Goal: Information Seeking & Learning: Learn about a topic

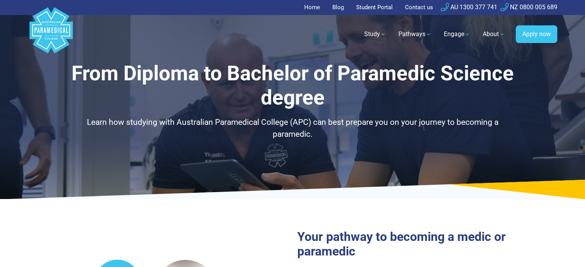
select select "**********"
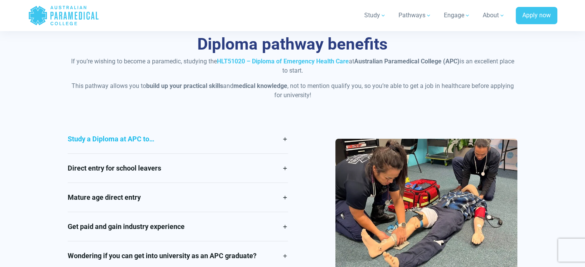
scroll to position [654, 0]
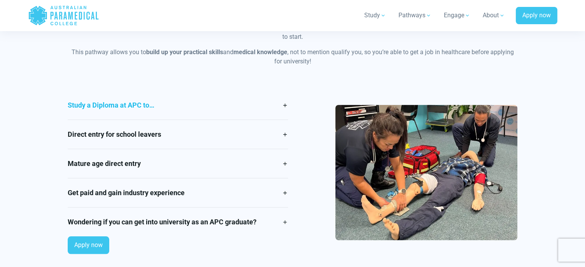
click at [163, 95] on link "Study a Diploma at APC to…" at bounding box center [178, 105] width 220 height 29
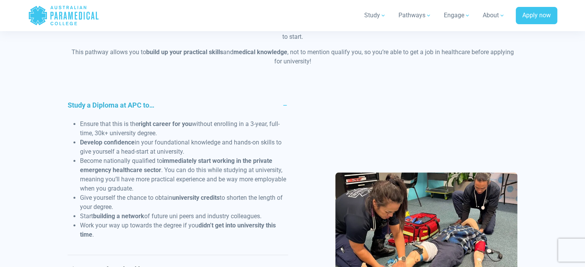
click at [163, 95] on link "Study a Diploma at APC to…" at bounding box center [178, 105] width 220 height 29
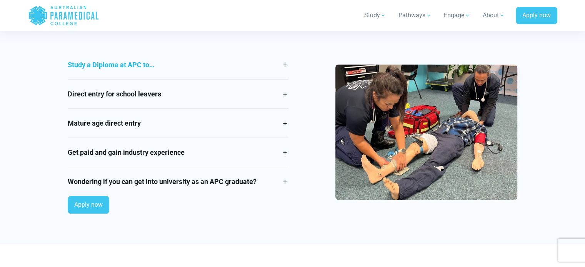
scroll to position [692, 0]
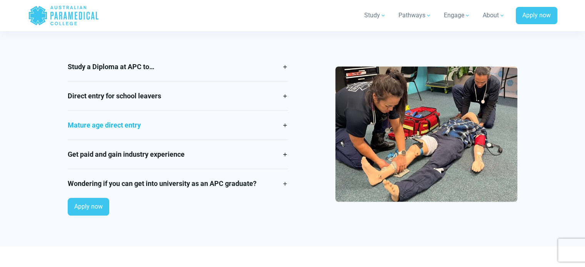
click at [168, 120] on link "Mature age direct entry" at bounding box center [178, 125] width 220 height 29
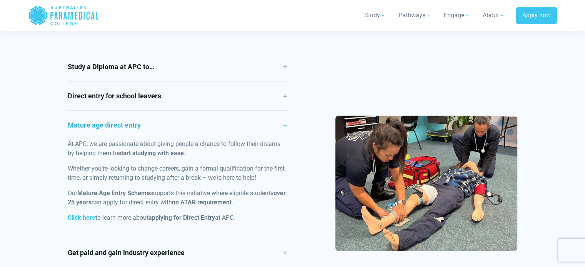
click at [167, 119] on link "Mature age direct entry" at bounding box center [178, 125] width 220 height 29
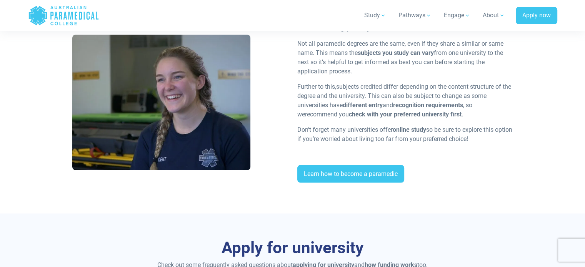
scroll to position [1461, 0]
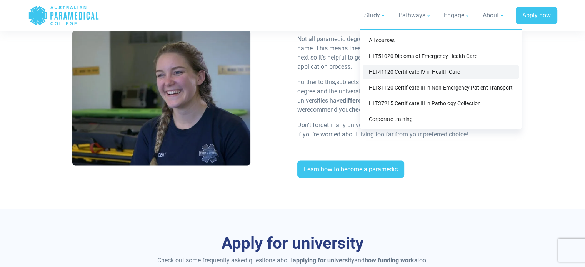
click at [416, 73] on link "HLT41120 Certificate IV in Health Care" at bounding box center [441, 72] width 156 height 14
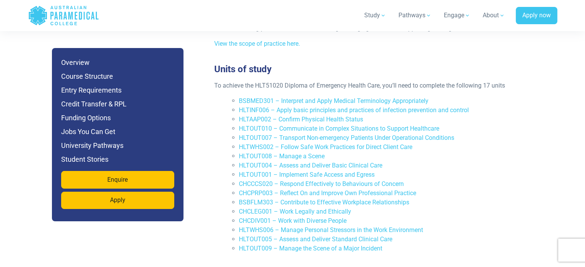
scroll to position [1653, 0]
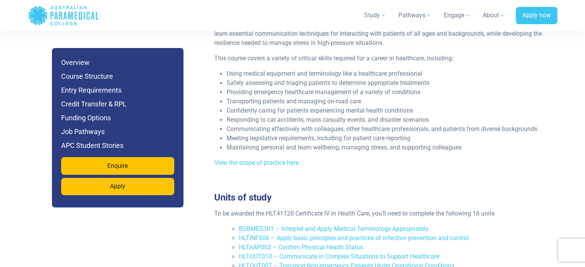
scroll to position [1038, 0]
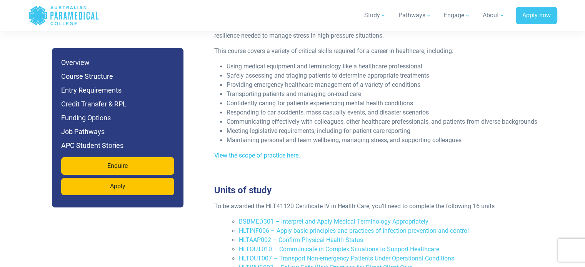
click at [285, 152] on link "View the scope of practice here." at bounding box center [257, 155] width 86 height 7
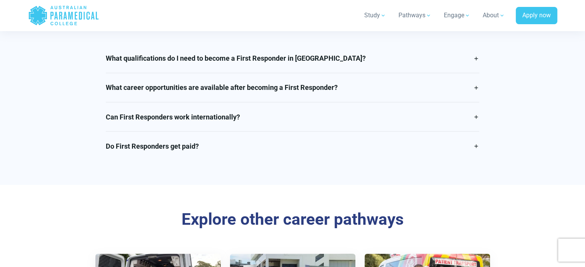
scroll to position [1384, 0]
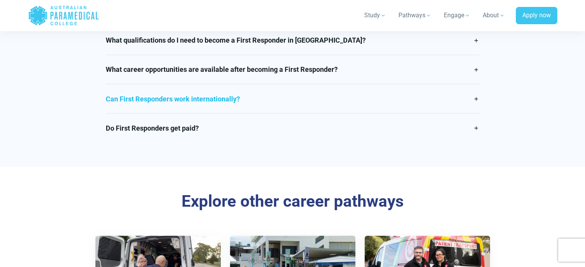
click at [478, 110] on link "Can First Responders work internationally?" at bounding box center [292, 98] width 373 height 29
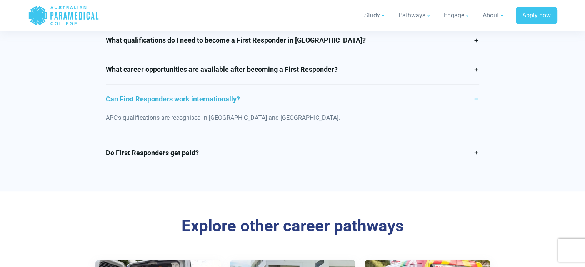
click at [478, 110] on link "Can First Responders work internationally?" at bounding box center [292, 98] width 373 height 29
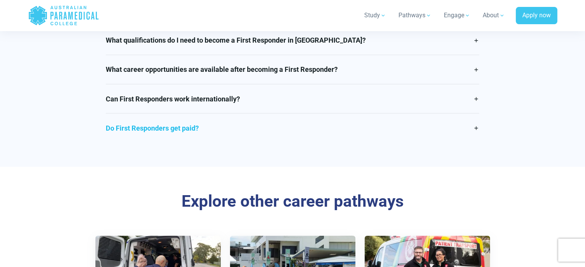
click at [477, 138] on link "Do First Responders get paid?" at bounding box center [292, 127] width 373 height 29
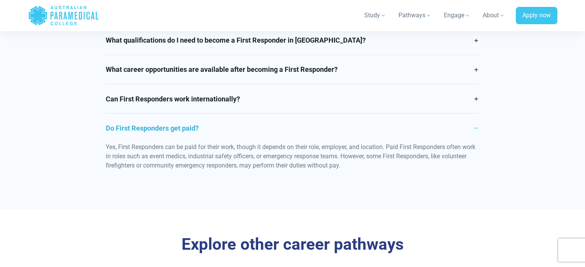
click at [477, 138] on link "Do First Responders get paid?" at bounding box center [292, 127] width 373 height 29
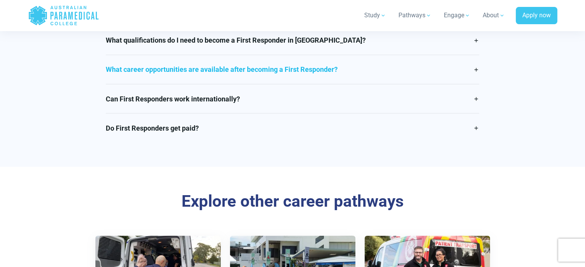
click at [466, 75] on link "What career opportunities are available after becoming a First Responder?" at bounding box center [292, 69] width 373 height 29
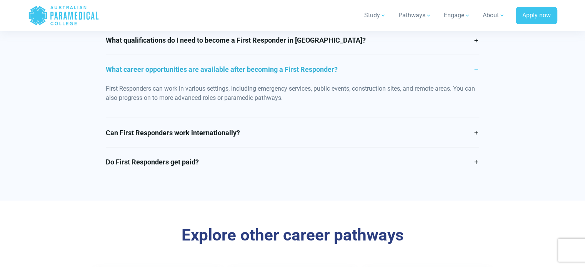
click at [466, 75] on link "What career opportunities are available after becoming a First Responder?" at bounding box center [292, 69] width 373 height 29
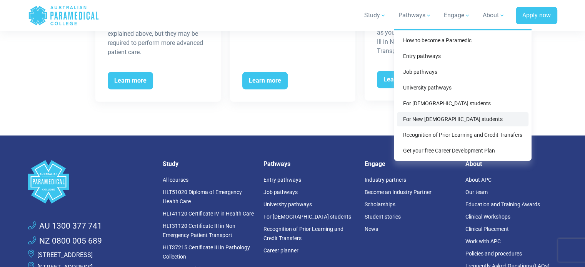
scroll to position [1730, 0]
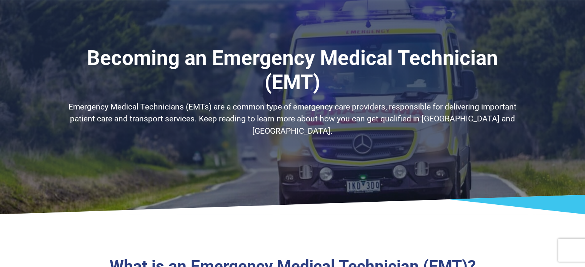
drag, startPoint x: 564, startPoint y: 168, endPoint x: 527, endPoint y: 22, distance: 150.0
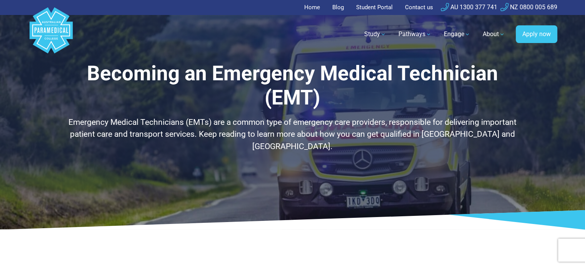
click at [192, 115] on div "Becoming an Emergency Medical Technician (EMT) Emergency Medical Technicians (E…" at bounding box center [293, 117] width 450 height 110
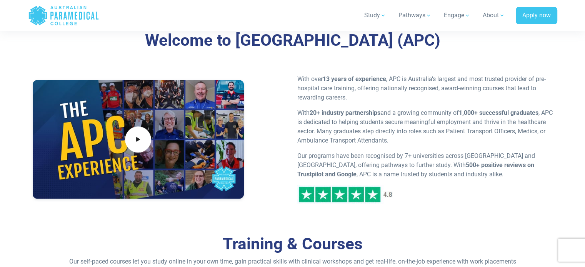
scroll to position [308, 0]
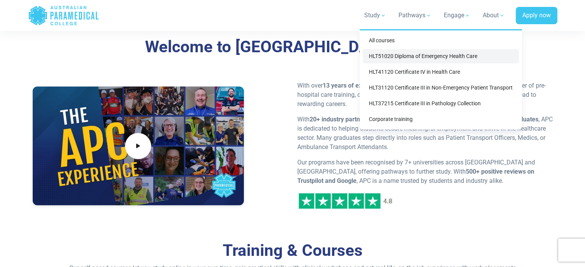
click at [389, 50] on link "HLT51020 Diploma of Emergency Health Care" at bounding box center [441, 56] width 156 height 14
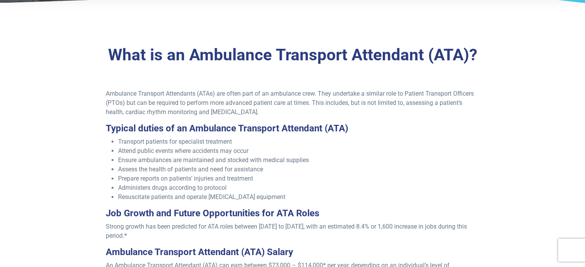
scroll to position [192, 0]
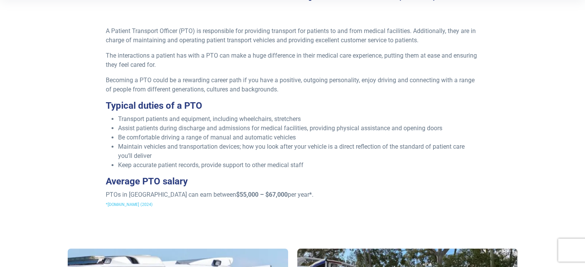
scroll to position [231, 0]
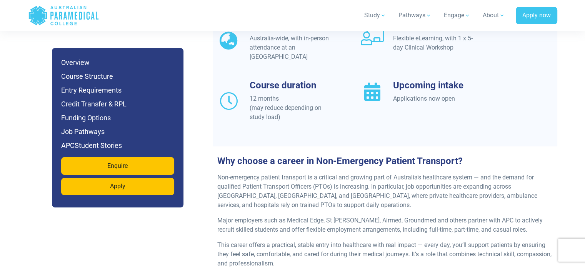
scroll to position [731, 0]
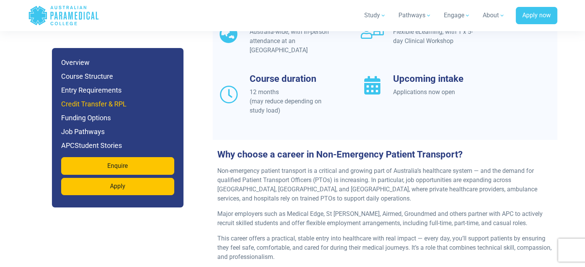
click at [98, 103] on h6 "Credit Transfer & RPL" at bounding box center [117, 104] width 113 height 11
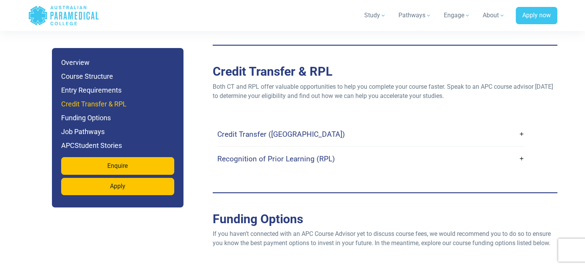
scroll to position [2003, 0]
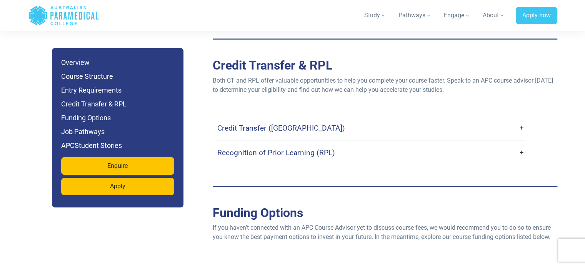
click at [379, 119] on link "Credit Transfer (CT)" at bounding box center [370, 128] width 307 height 18
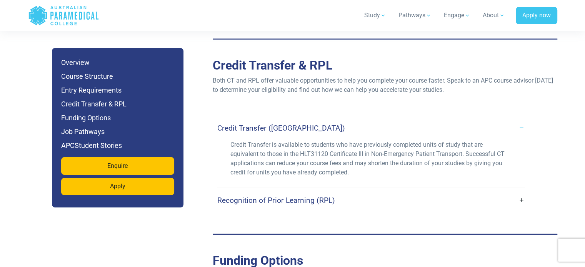
click at [377, 119] on link "Credit Transfer (CT)" at bounding box center [370, 128] width 307 height 18
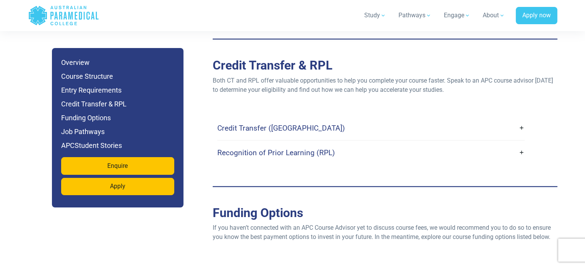
click at [372, 144] on link "Recognition of Prior Learning (RPL)" at bounding box center [370, 153] width 307 height 18
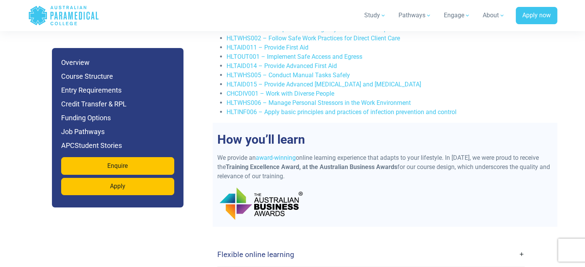
scroll to position [1580, 0]
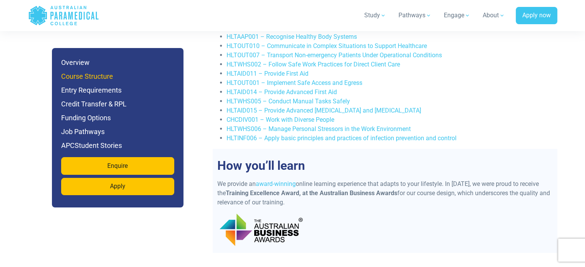
click at [128, 74] on h6 "Course Structure" at bounding box center [117, 76] width 113 height 11
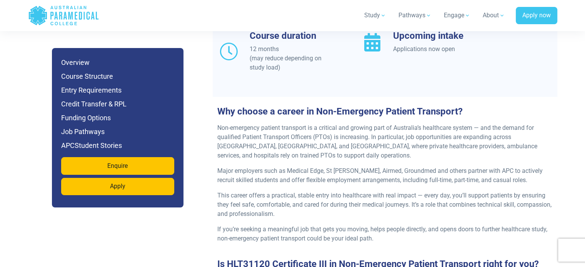
scroll to position [769, 0]
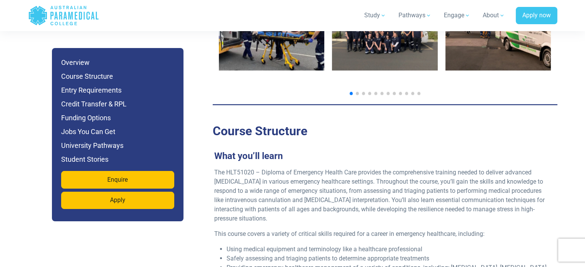
scroll to position [1346, 0]
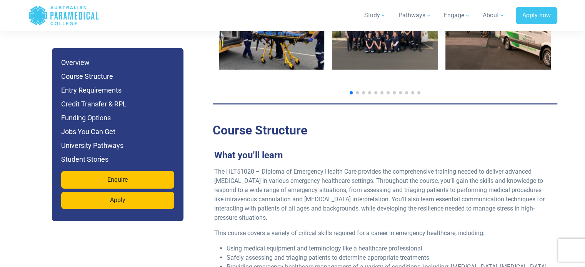
click at [368, 140] on div "What you’ll learn The HLT51020 – Diploma of Emergency Health Care provides the …" at bounding box center [382, 253] width 345 height 226
click at [118, 128] on h6 "Jobs You Can Get" at bounding box center [117, 132] width 113 height 11
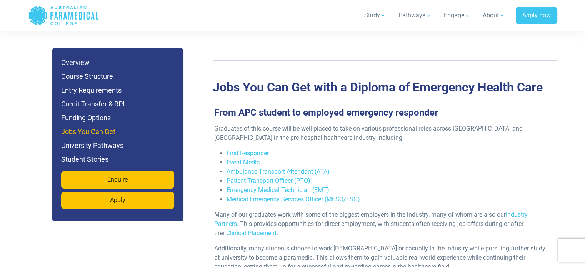
scroll to position [2515, 0]
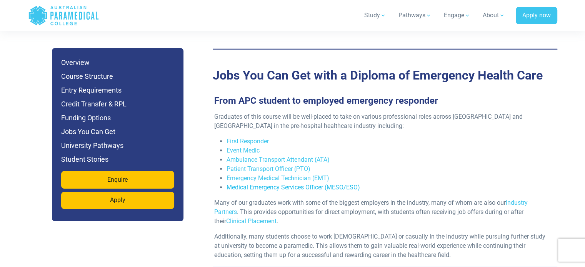
click at [268, 184] on link "Medical Emergency Services Officer (MESO/ESO)" at bounding box center [292, 187] width 133 height 7
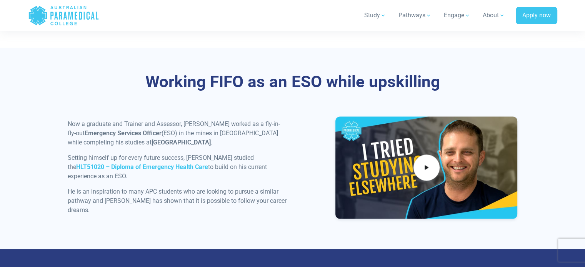
scroll to position [1038, 0]
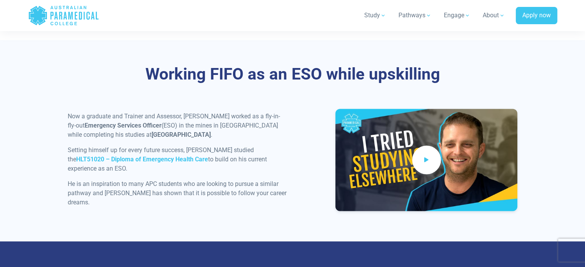
click at [432, 160] on span at bounding box center [426, 160] width 29 height 29
click at [291, 150] on div "Now a graduate and Trainer and Assessor, Nathan worked as a fly-in-fly-out Emer…" at bounding box center [178, 163] width 230 height 102
click at [299, 150] on div "Now a graduate and Trainer and Assessor, Nathan worked as a fly-in-fly-out Emer…" at bounding box center [292, 163] width 459 height 108
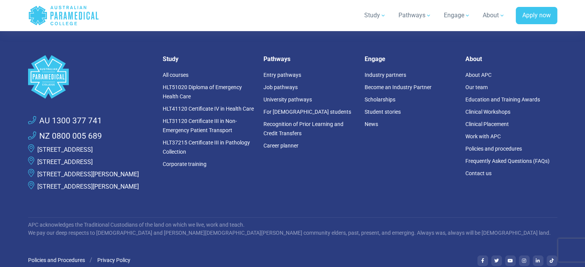
scroll to position [1769, 0]
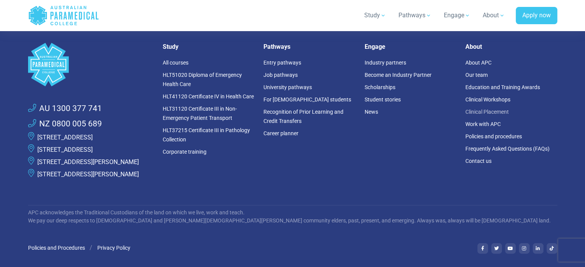
click at [506, 115] on link "Clinical Placement" at bounding box center [486, 112] width 43 height 6
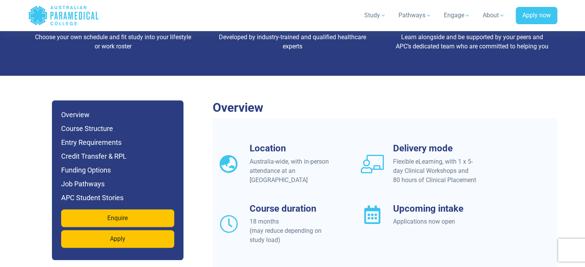
scroll to position [577, 0]
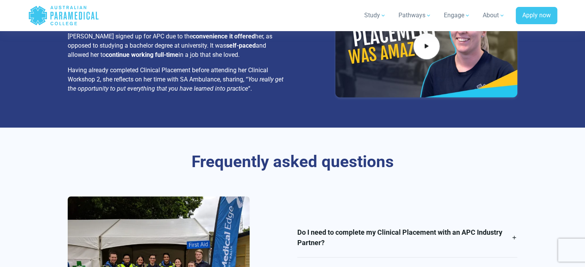
scroll to position [1077, 0]
